Goal: Task Accomplishment & Management: Use online tool/utility

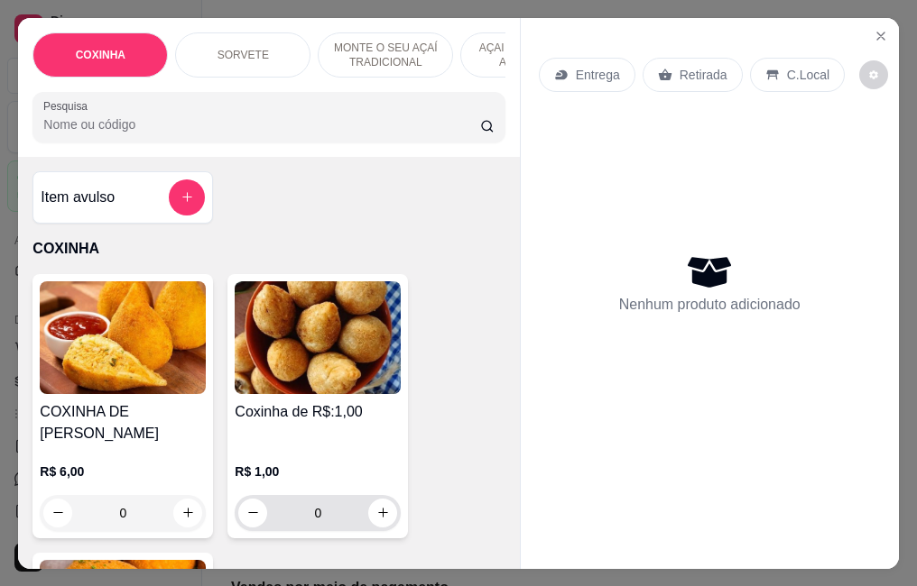
select select "ALL"
select select "0"
click at [344, 500] on input "0" at bounding box center [317, 513] width 101 height 36
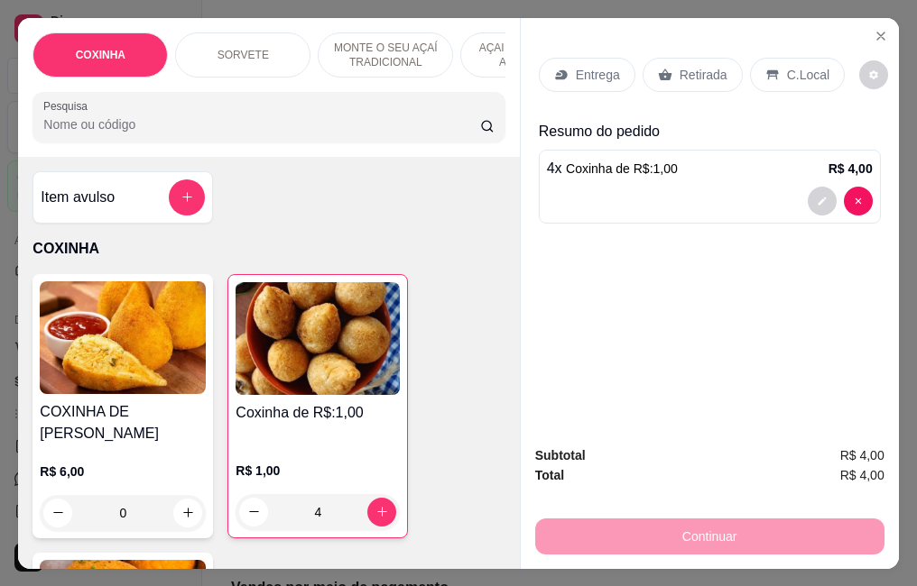
type input "4"
click at [718, 61] on div "Retirada" at bounding box center [692, 75] width 100 height 34
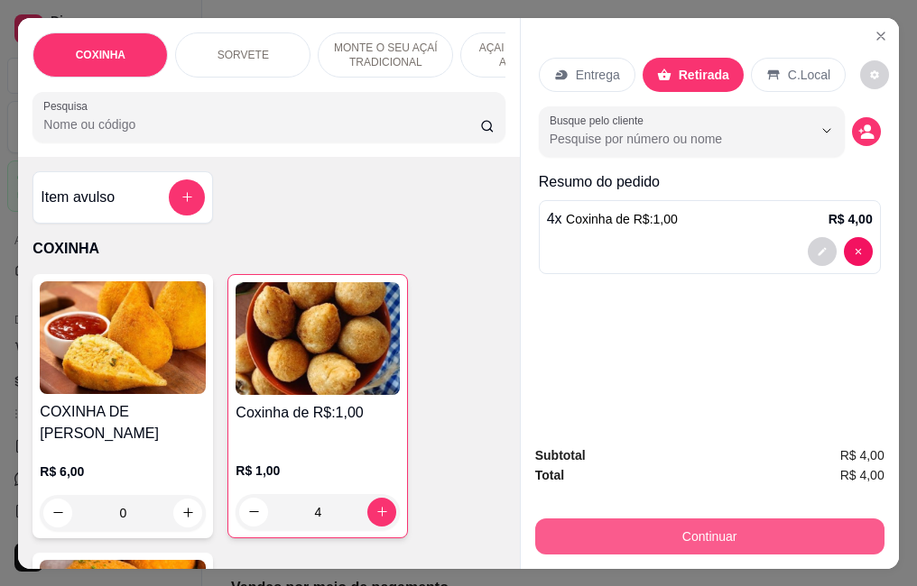
click at [721, 529] on button "Continuar" at bounding box center [709, 537] width 349 height 36
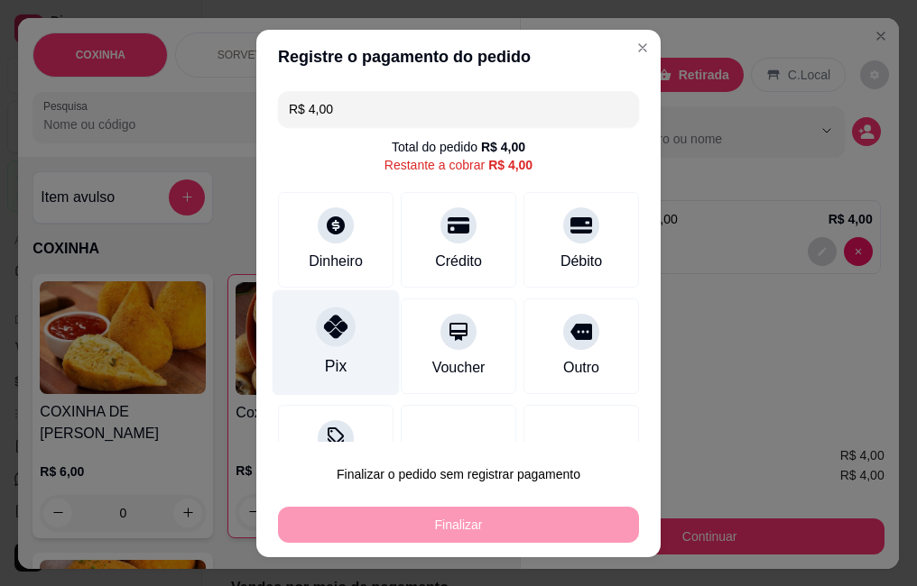
click at [334, 328] on icon at bounding box center [335, 326] width 23 height 23
type input "R$ 0,00"
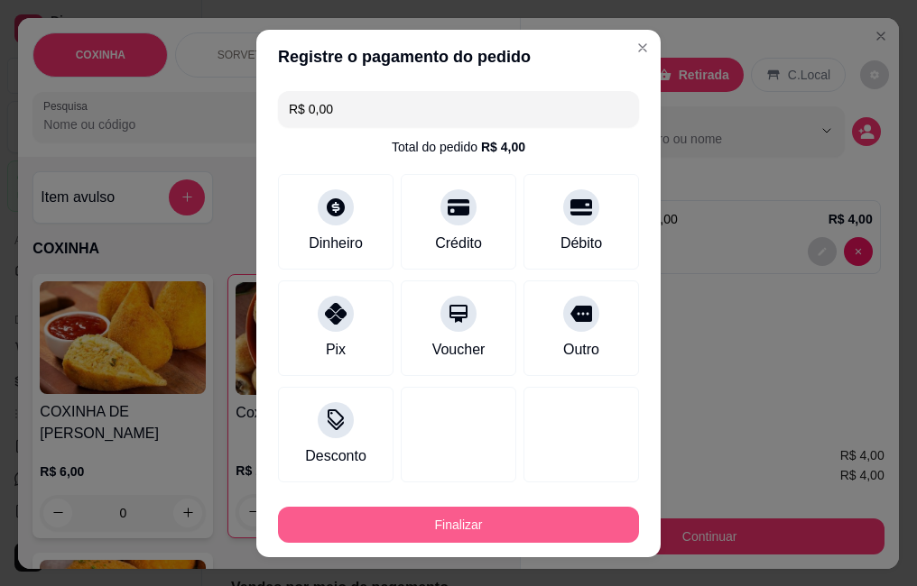
click at [340, 510] on button "Finalizar" at bounding box center [458, 525] width 361 height 36
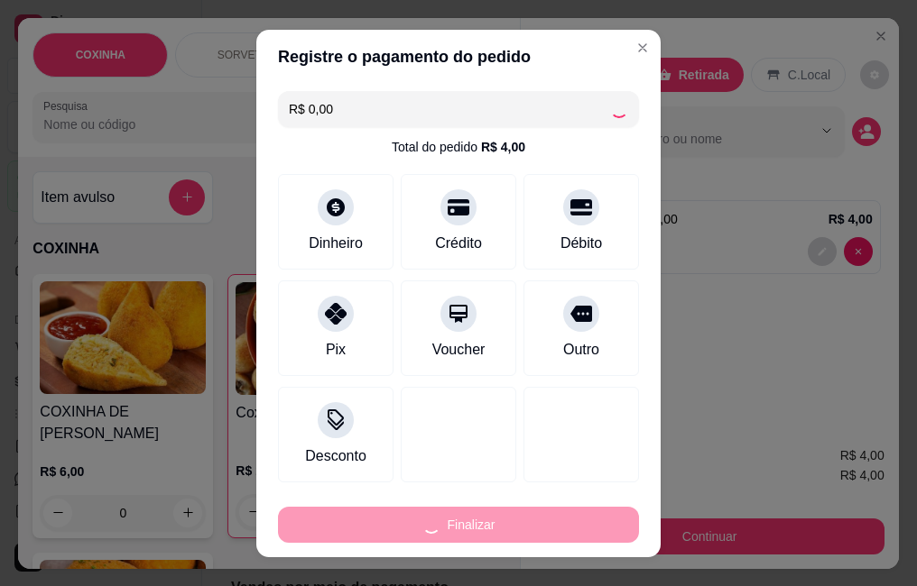
type input "0"
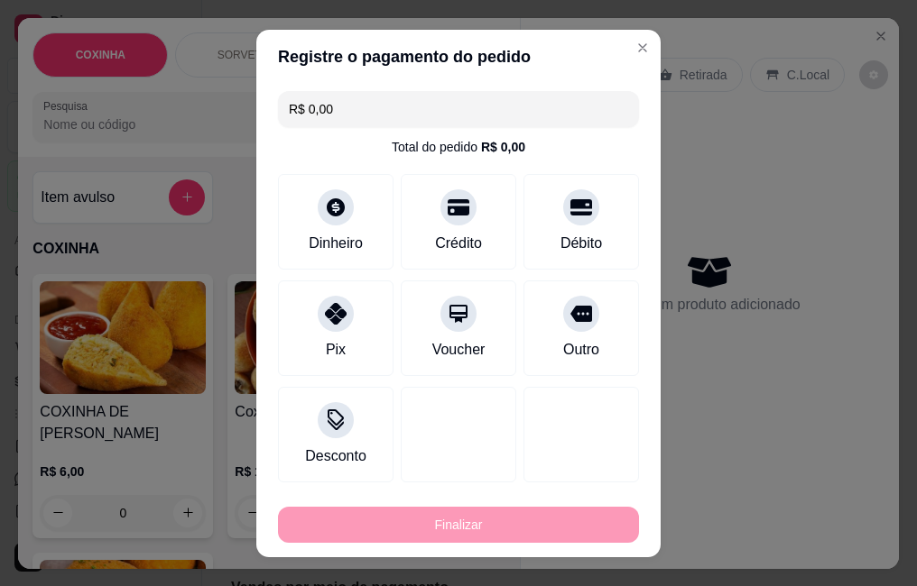
type input "-R$ 4,00"
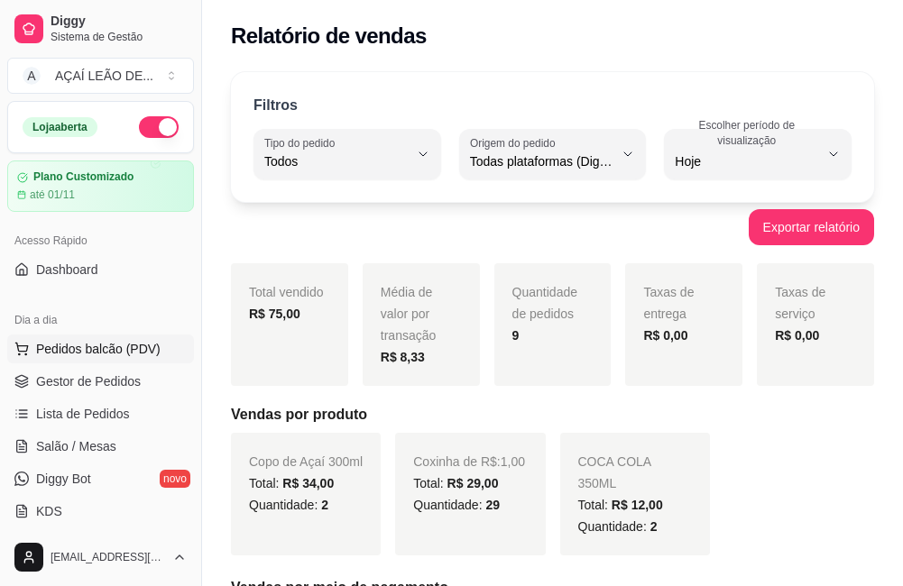
click at [102, 352] on span "Pedidos balcão (PDV)" at bounding box center [98, 349] width 124 height 18
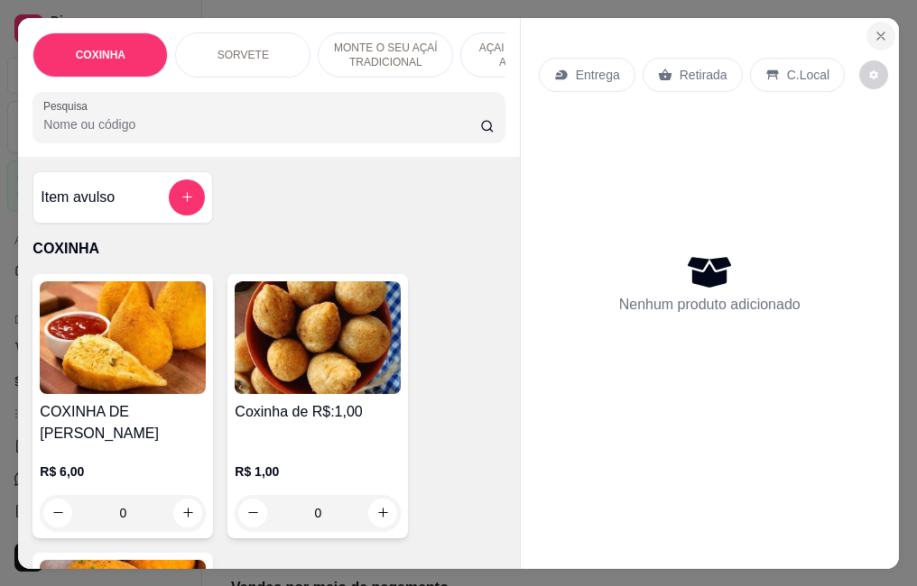
click at [871, 41] on button "Close" at bounding box center [880, 36] width 29 height 29
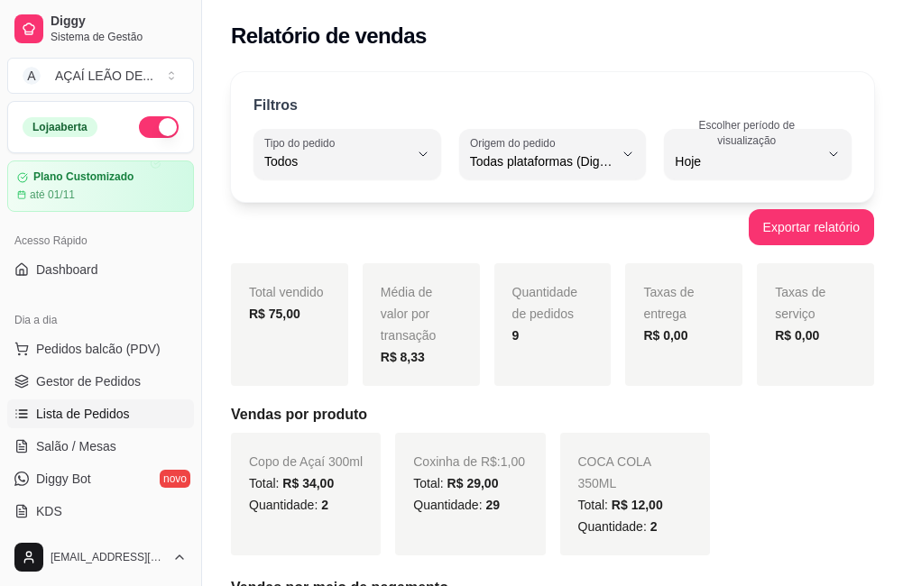
click at [139, 423] on link "Lista de Pedidos" at bounding box center [100, 414] width 187 height 29
